Goal: Check status: Check status

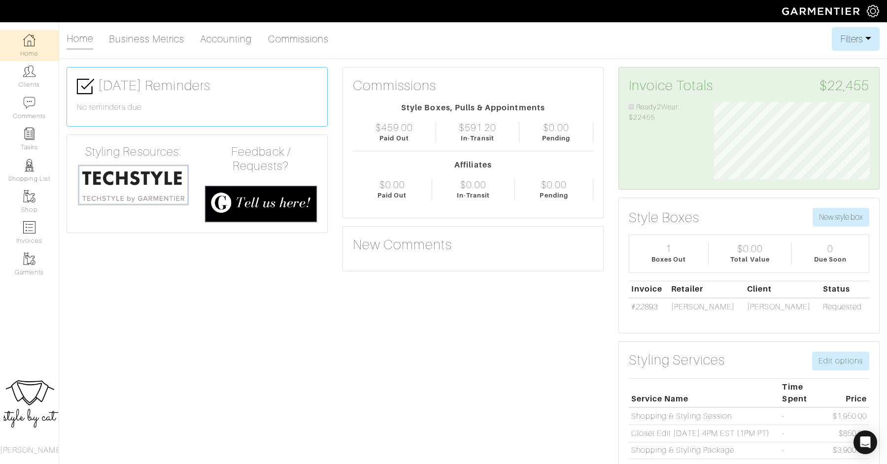
scroll to position [78, 170]
click at [27, 69] on img at bounding box center [29, 71] width 12 height 12
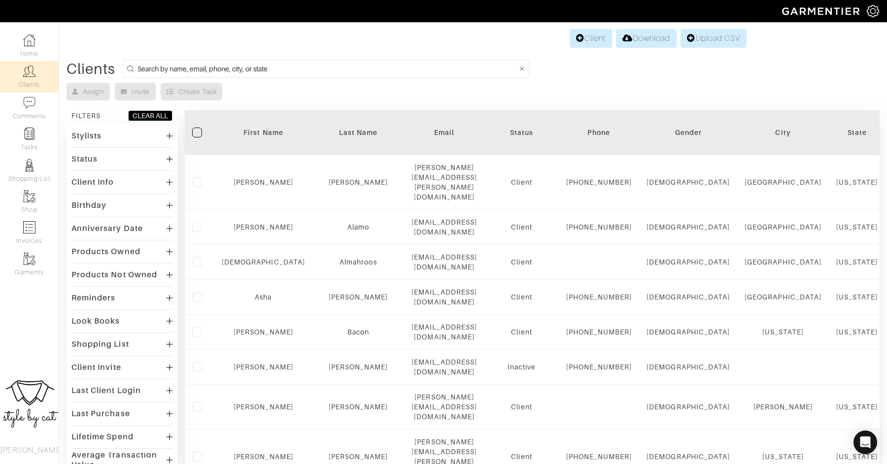
click at [352, 68] on input at bounding box center [326, 69] width 379 height 12
type input "[PERSON_NAME]"
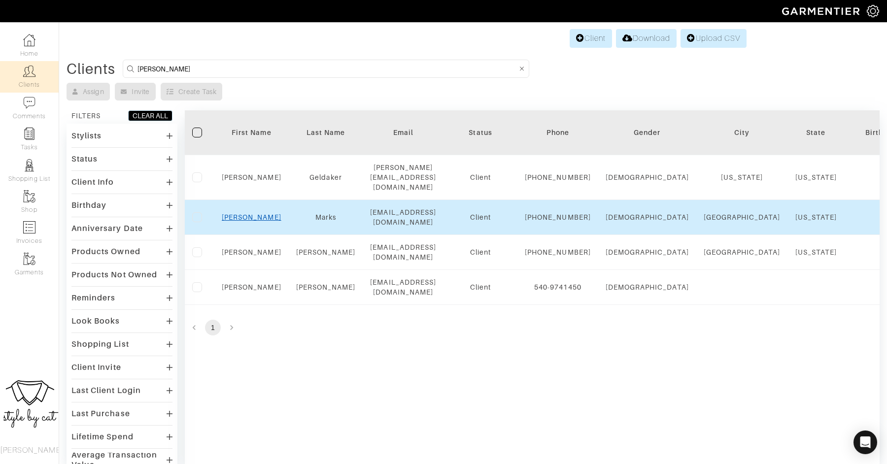
click at [244, 221] on link "[PERSON_NAME]" at bounding box center [252, 217] width 60 height 8
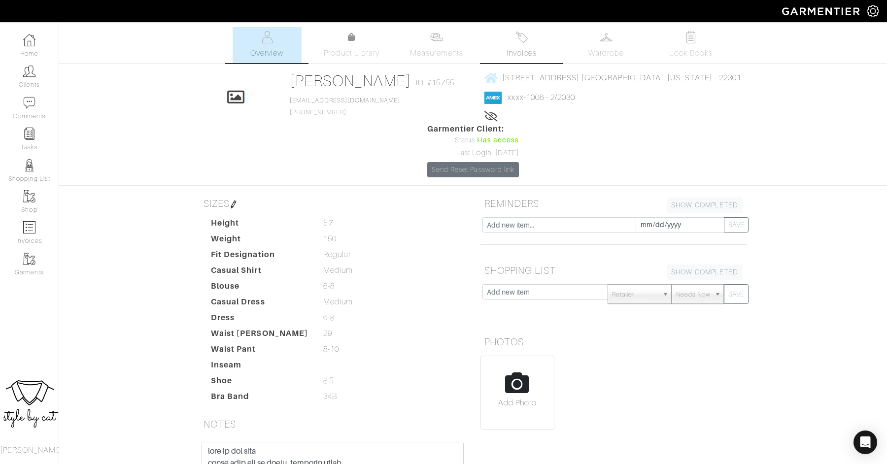
click at [529, 49] on span "Invoices" at bounding box center [521, 53] width 30 height 12
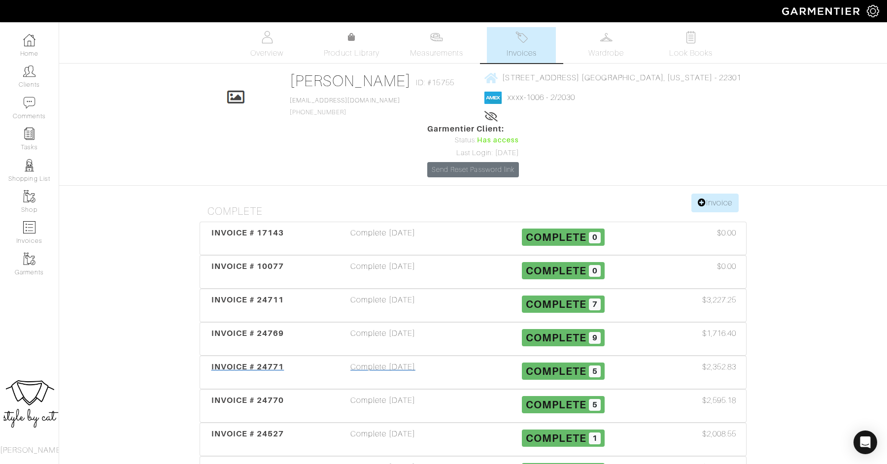
click at [240, 362] on span "INVOICE # 24771" at bounding box center [247, 366] width 73 height 9
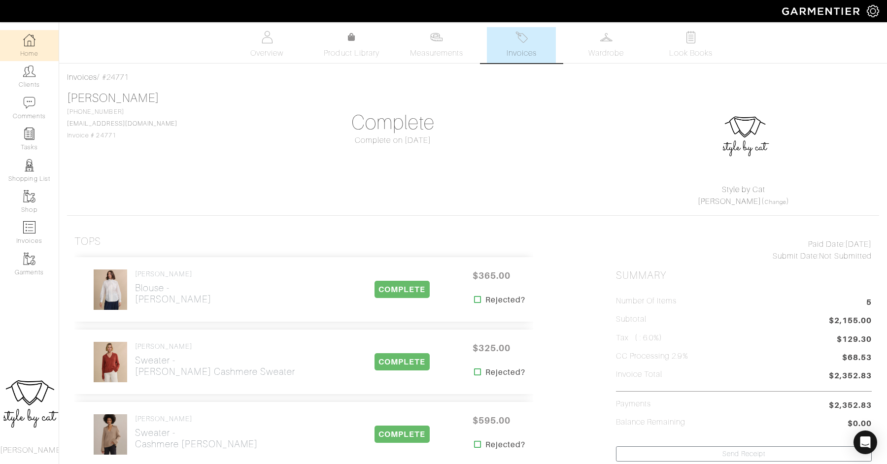
click at [29, 38] on img at bounding box center [29, 40] width 12 height 12
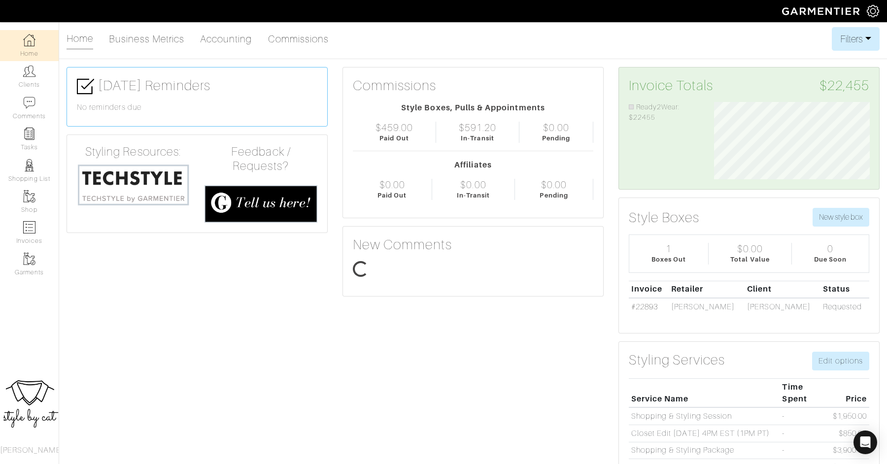
scroll to position [78, 170]
